Goal: Information Seeking & Learning: Check status

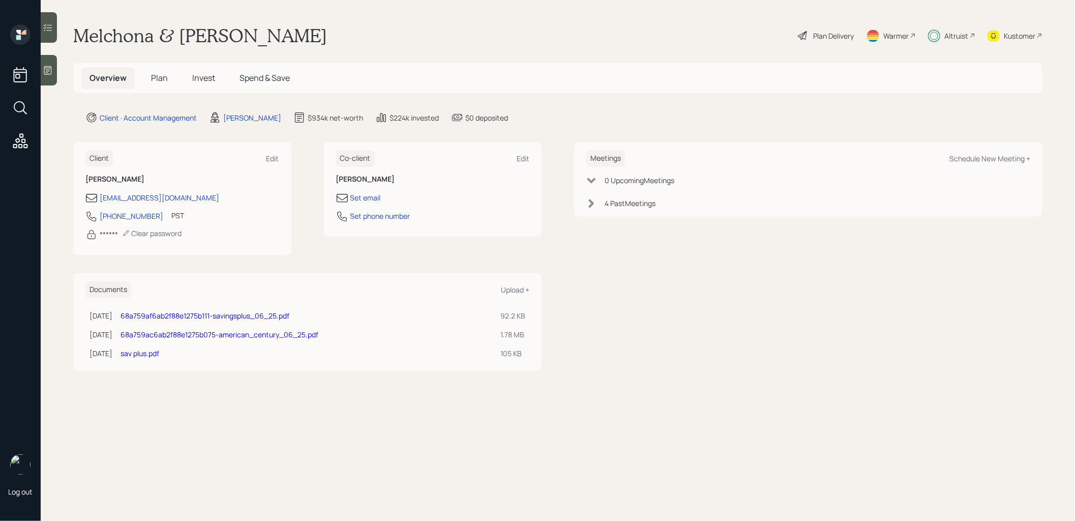
click at [206, 76] on span "Invest" at bounding box center [203, 77] width 23 height 11
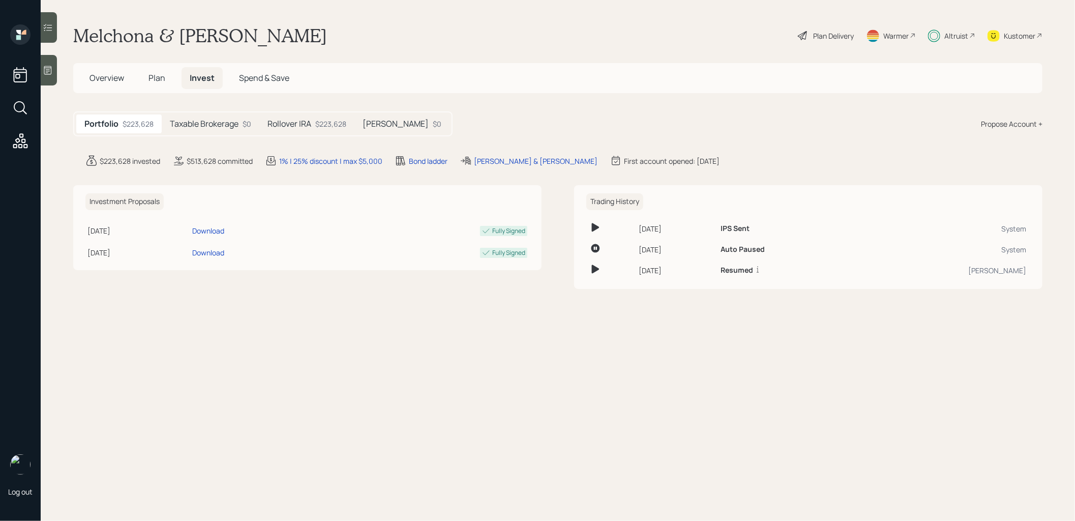
click at [208, 131] on div "Taxable Brokerage $0" at bounding box center [211, 123] width 98 height 19
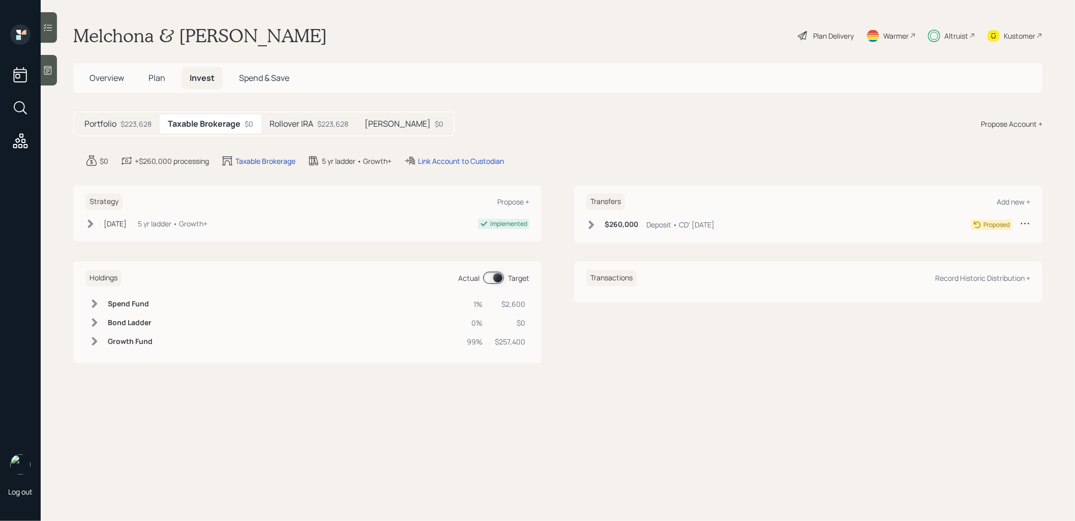
click at [315, 118] on div "Rollover IRA $223,628" at bounding box center [308, 123] width 95 height 19
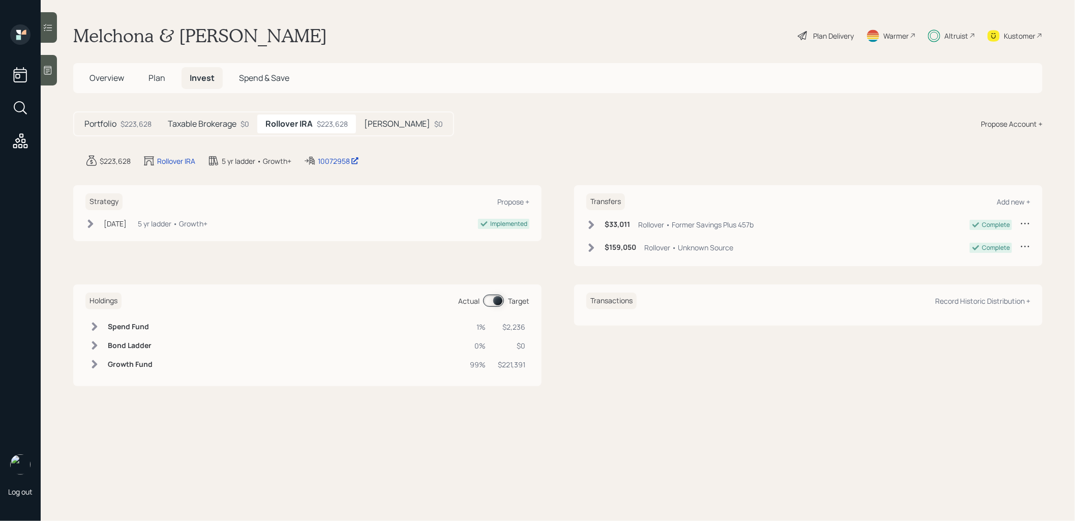
click at [375, 127] on h5 "Roth IRA" at bounding box center [397, 124] width 66 height 10
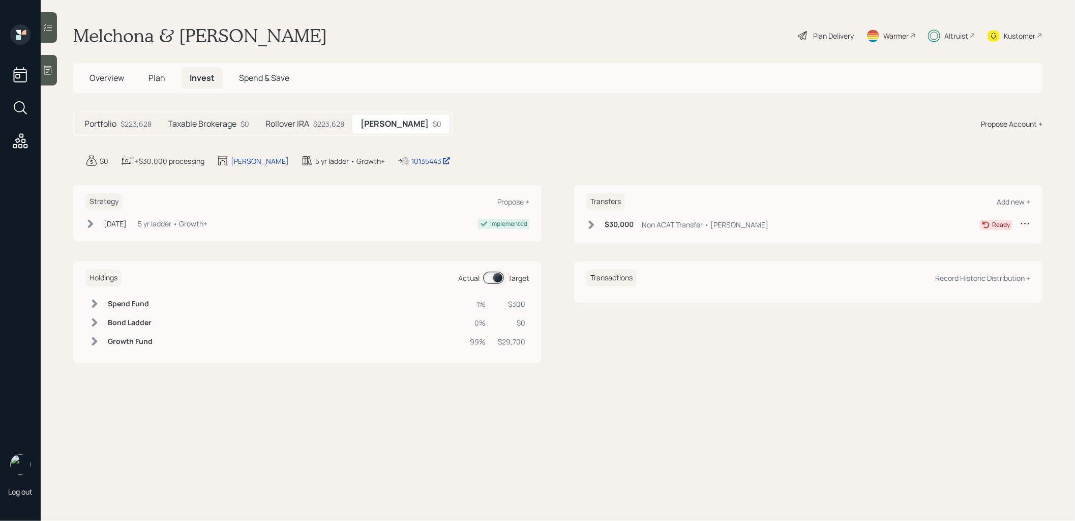
click at [589, 221] on icon at bounding box center [592, 225] width 10 height 10
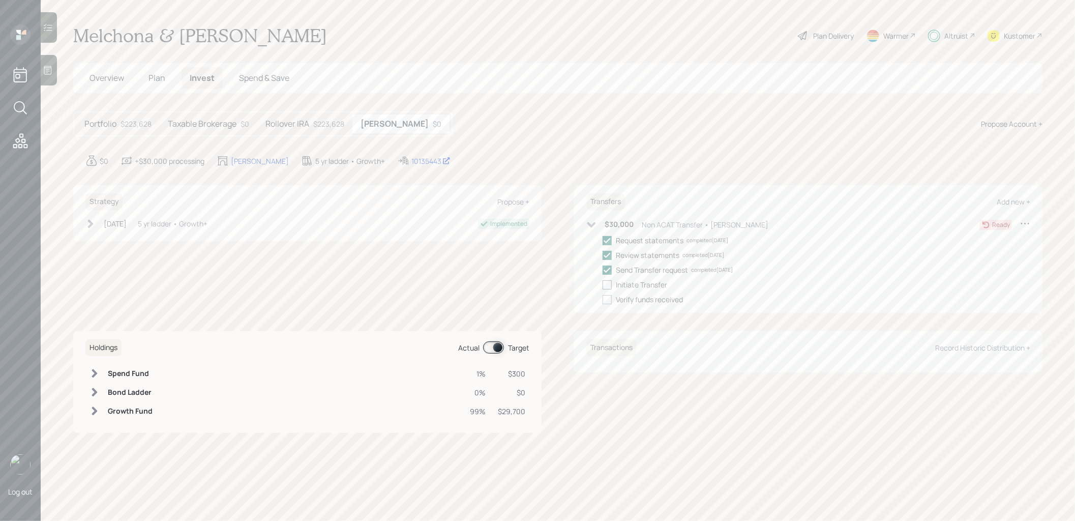
click at [608, 284] on div at bounding box center [607, 284] width 9 height 9
click at [603, 284] on input "checkbox" at bounding box center [602, 284] width 1 height 1
checkbox input "true"
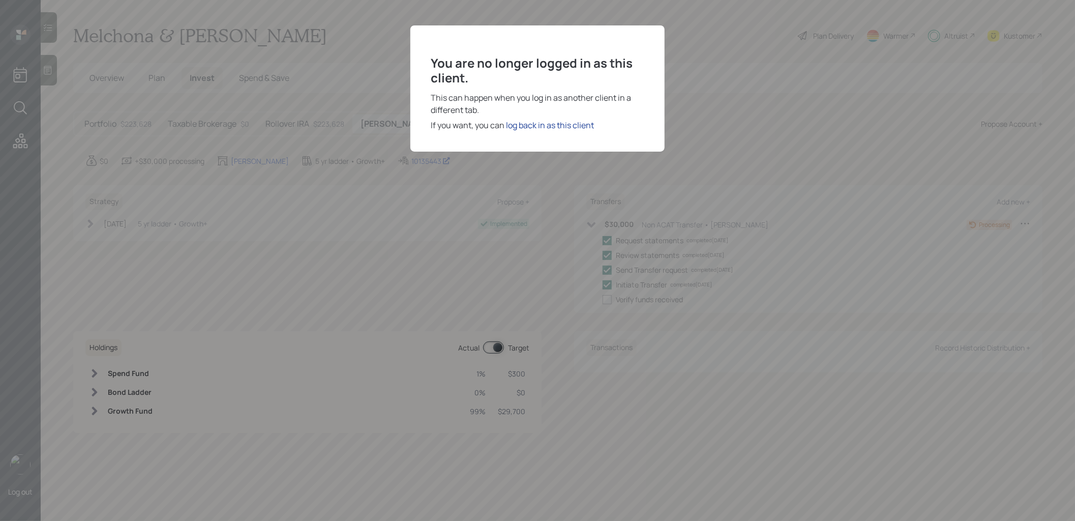
click at [520, 124] on div "log back in as this client" at bounding box center [550, 125] width 88 height 12
